Goal: Task Accomplishment & Management: Use online tool/utility

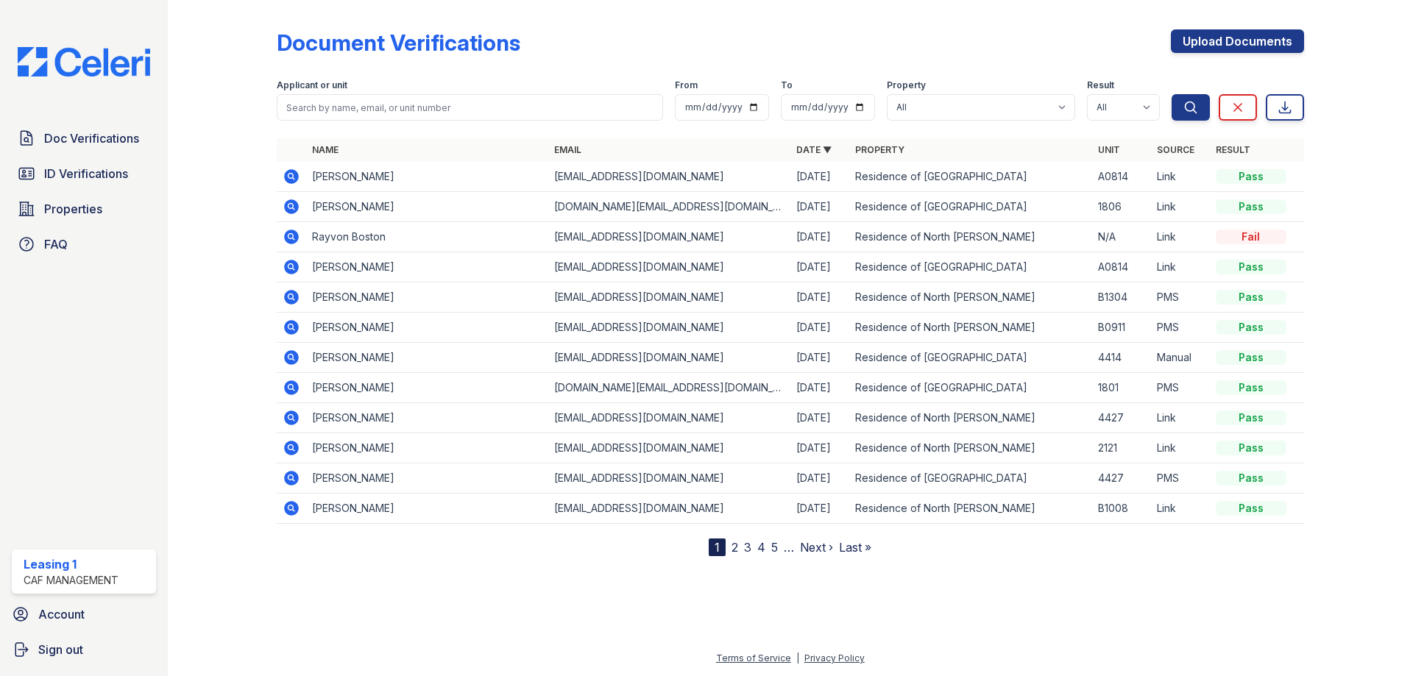
click at [87, 120] on div "Doc Verifications ID Verifications Properties FAQ Leasing 1 CAF Management Acco…" at bounding box center [84, 338] width 168 height 676
click at [85, 137] on span "Doc Verifications" at bounding box center [91, 139] width 95 height 18
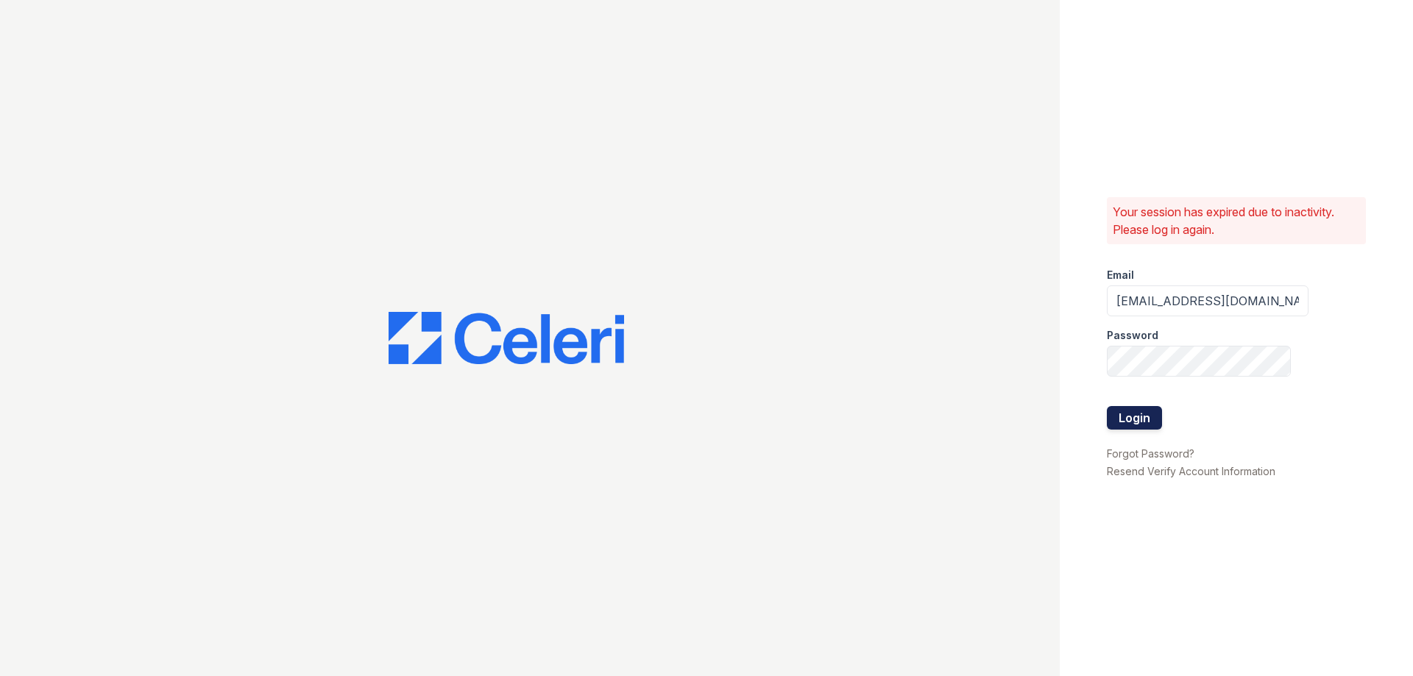
click at [1137, 419] on button "Login" at bounding box center [1134, 418] width 55 height 24
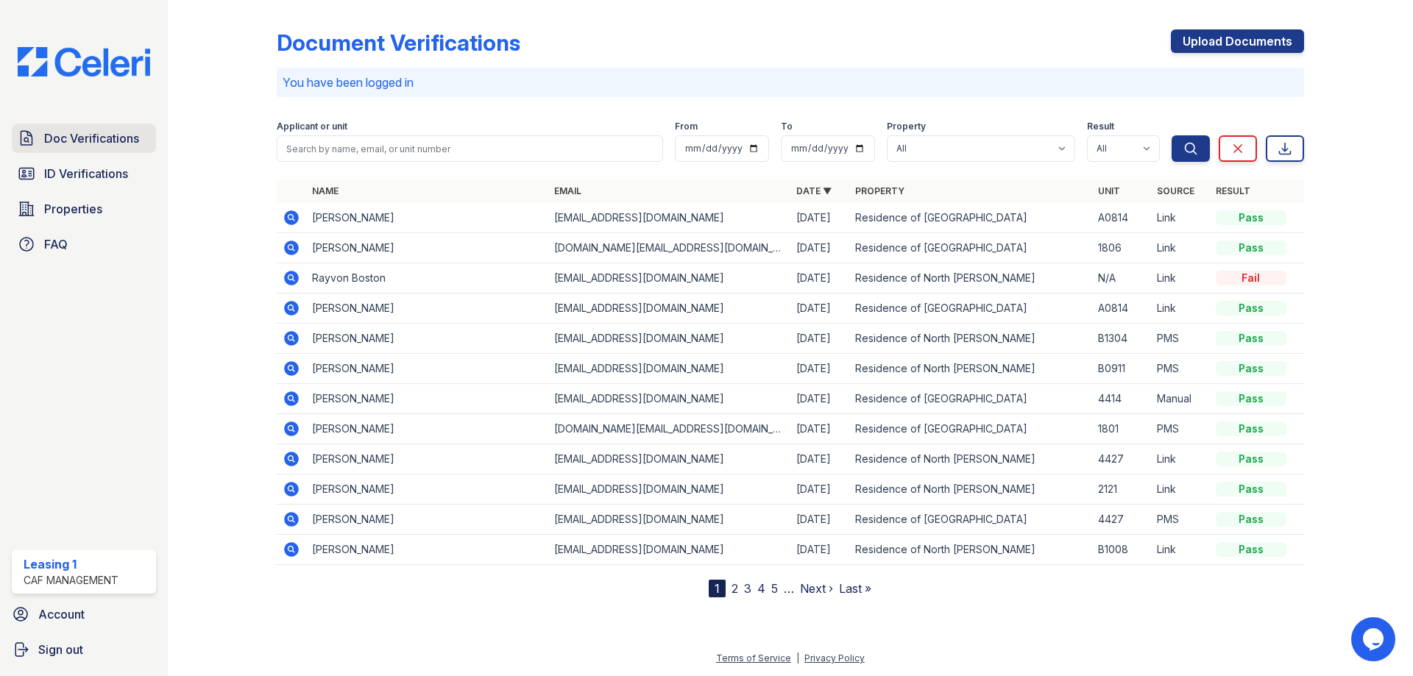
click at [80, 146] on span "Doc Verifications" at bounding box center [91, 139] width 95 height 18
